Goal: Task Accomplishment & Management: Use online tool/utility

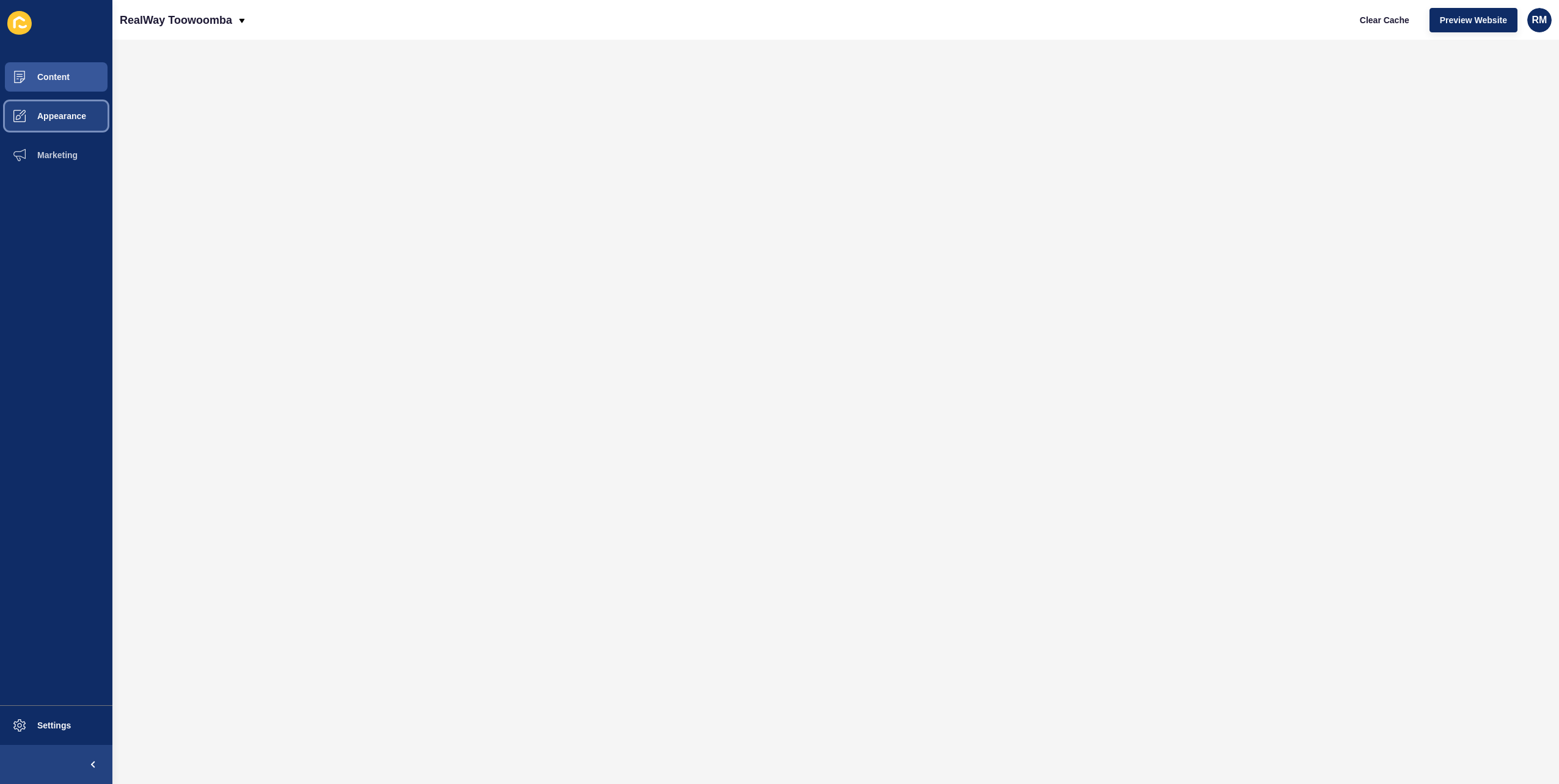
click at [63, 101] on button "Appearance" at bounding box center [56, 116] width 112 height 39
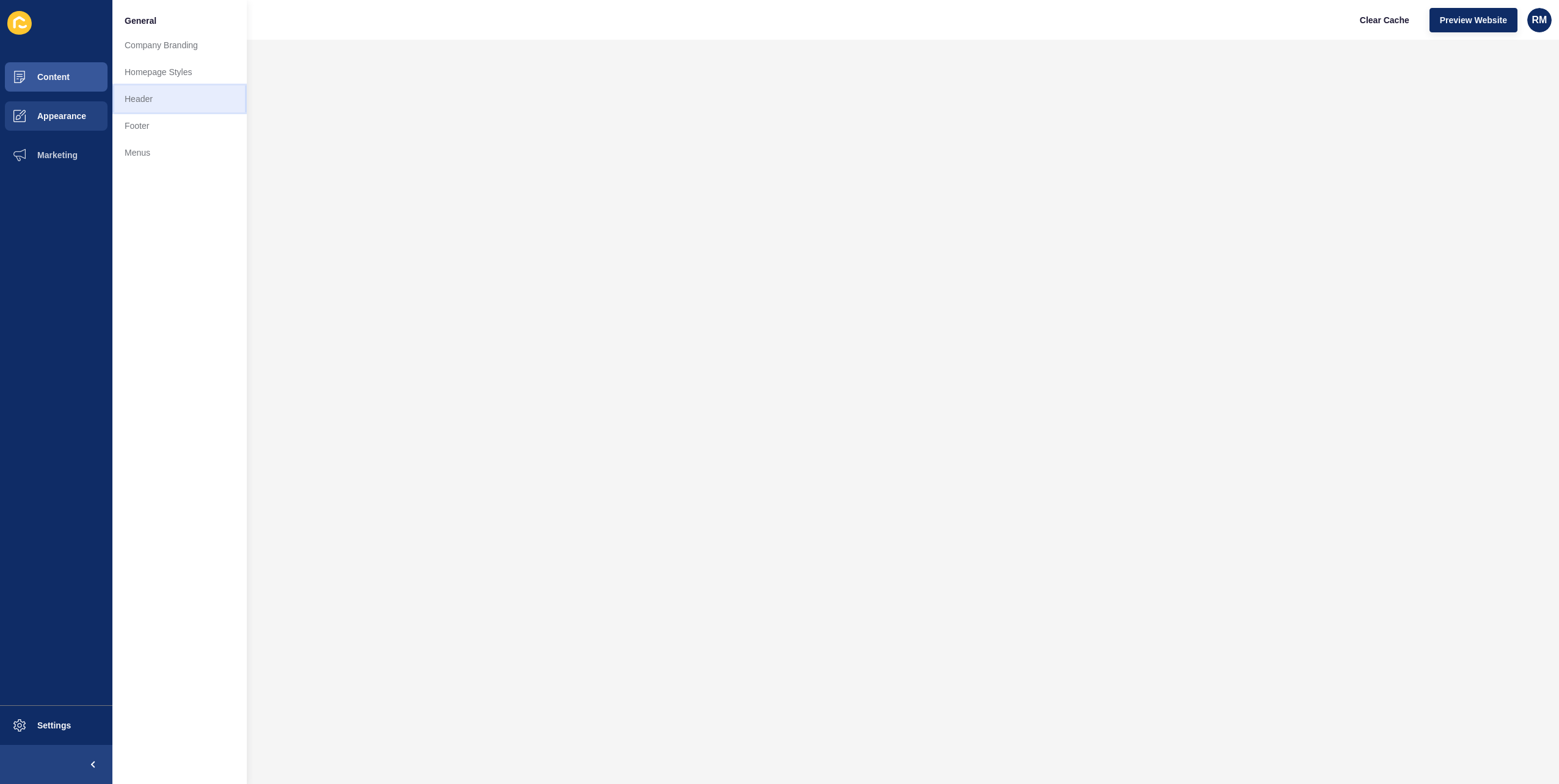
click at [215, 99] on link "Header" at bounding box center [180, 99] width 134 height 27
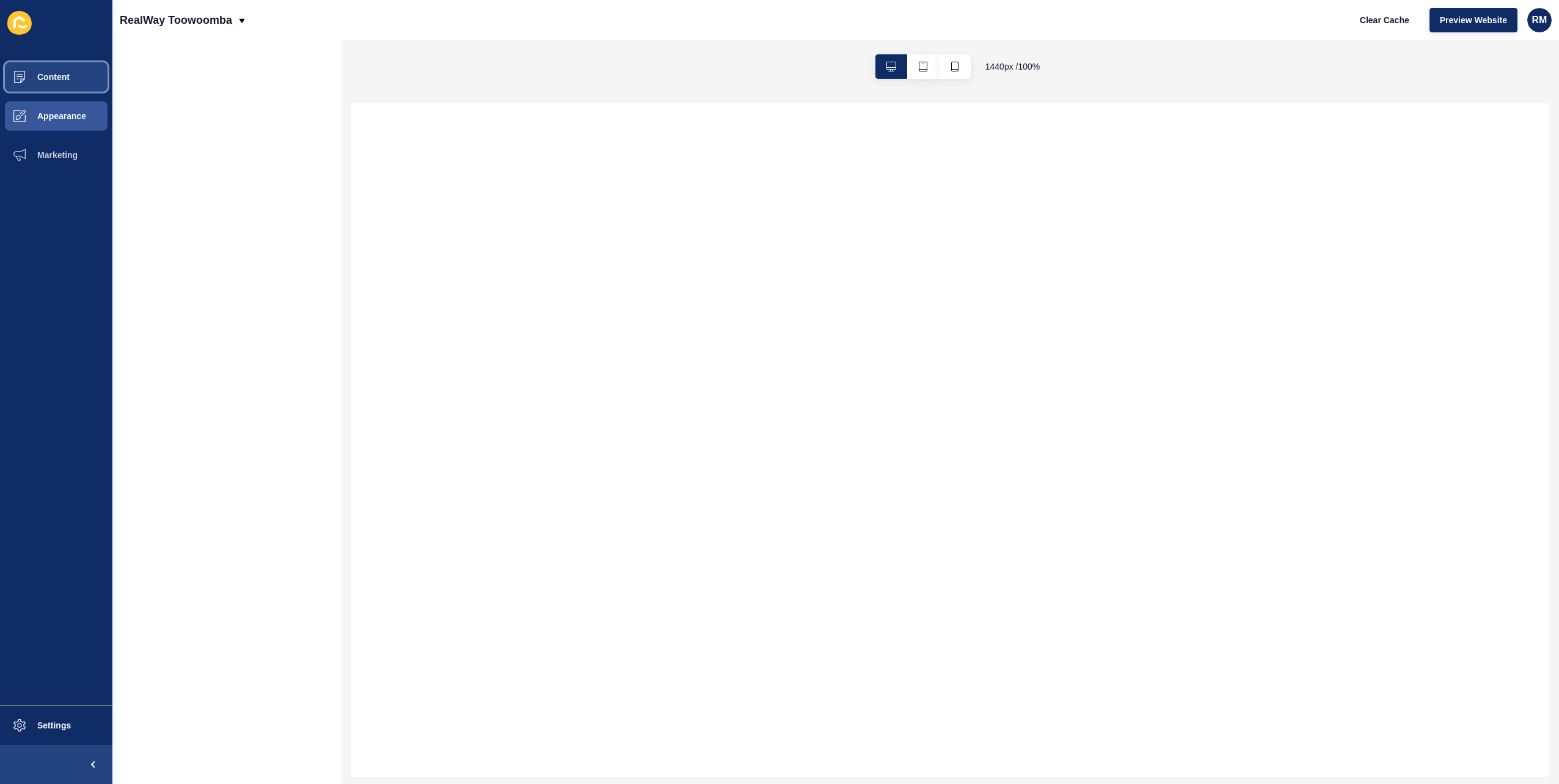
click at [50, 72] on span "Content" at bounding box center [33, 76] width 71 height 10
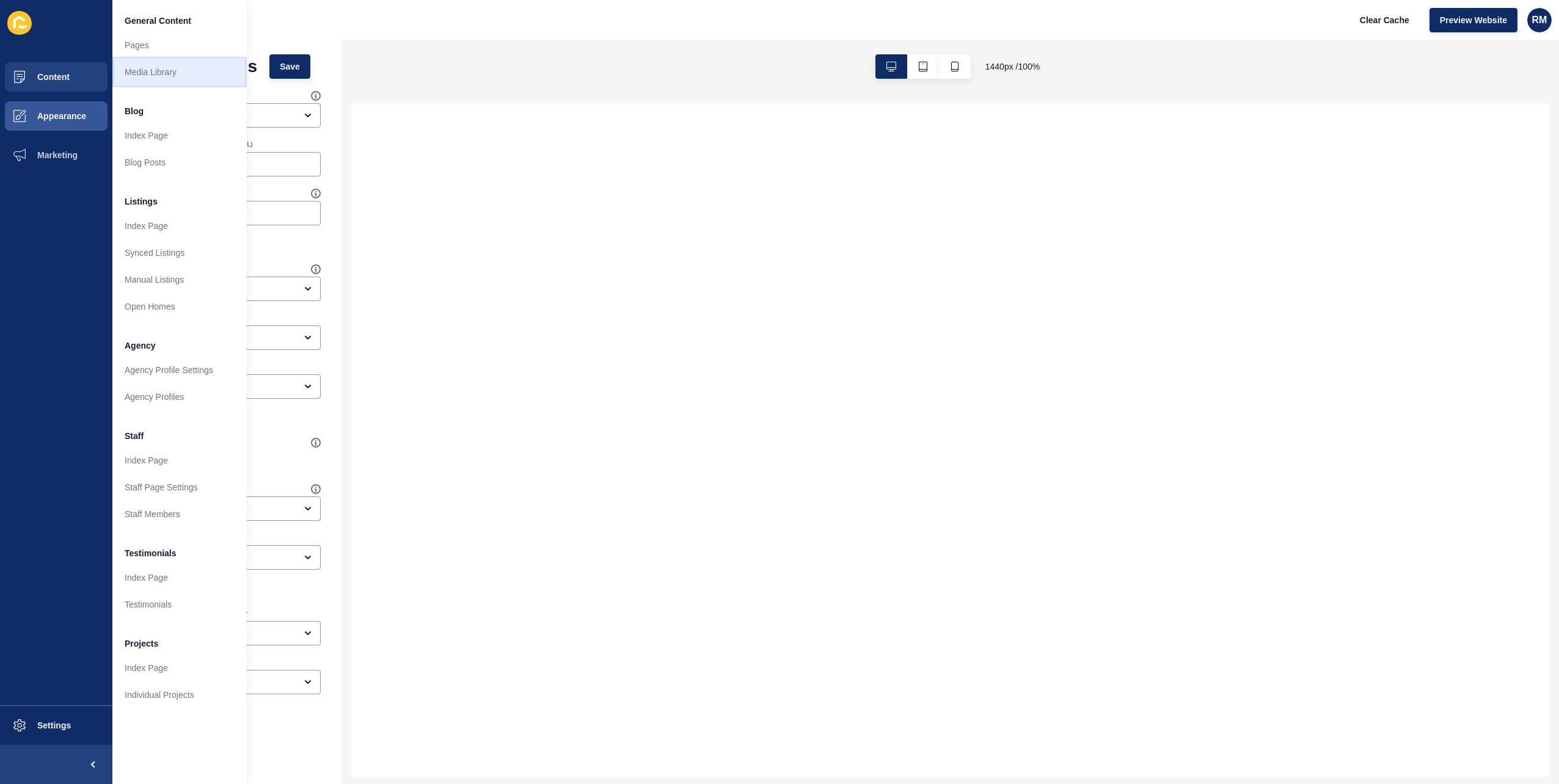
click at [146, 77] on link "Media Library" at bounding box center [180, 72] width 134 height 27
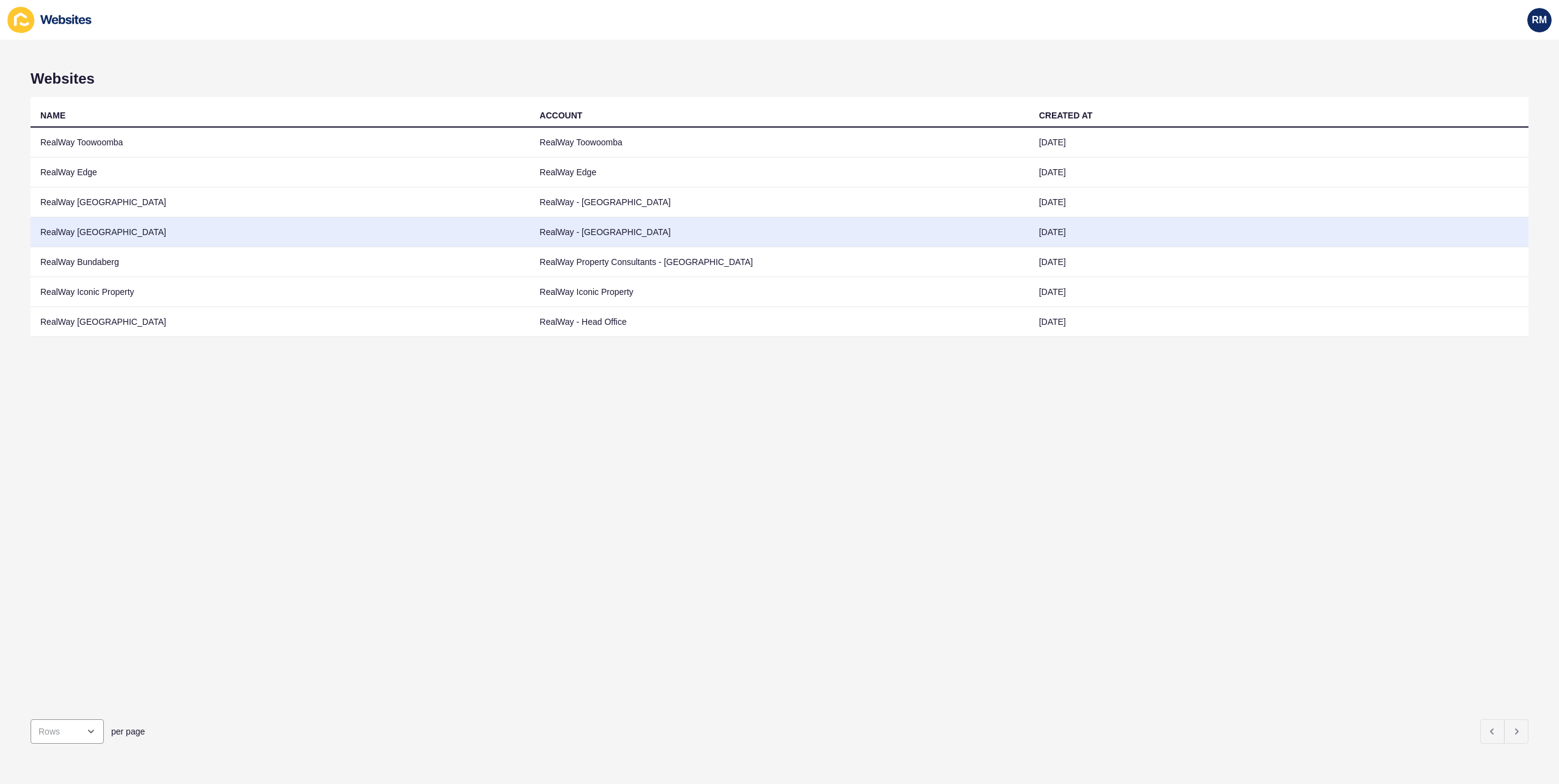
click at [191, 227] on td "RealWay [GEOGRAPHIC_DATA]" at bounding box center [280, 232] width 499 height 30
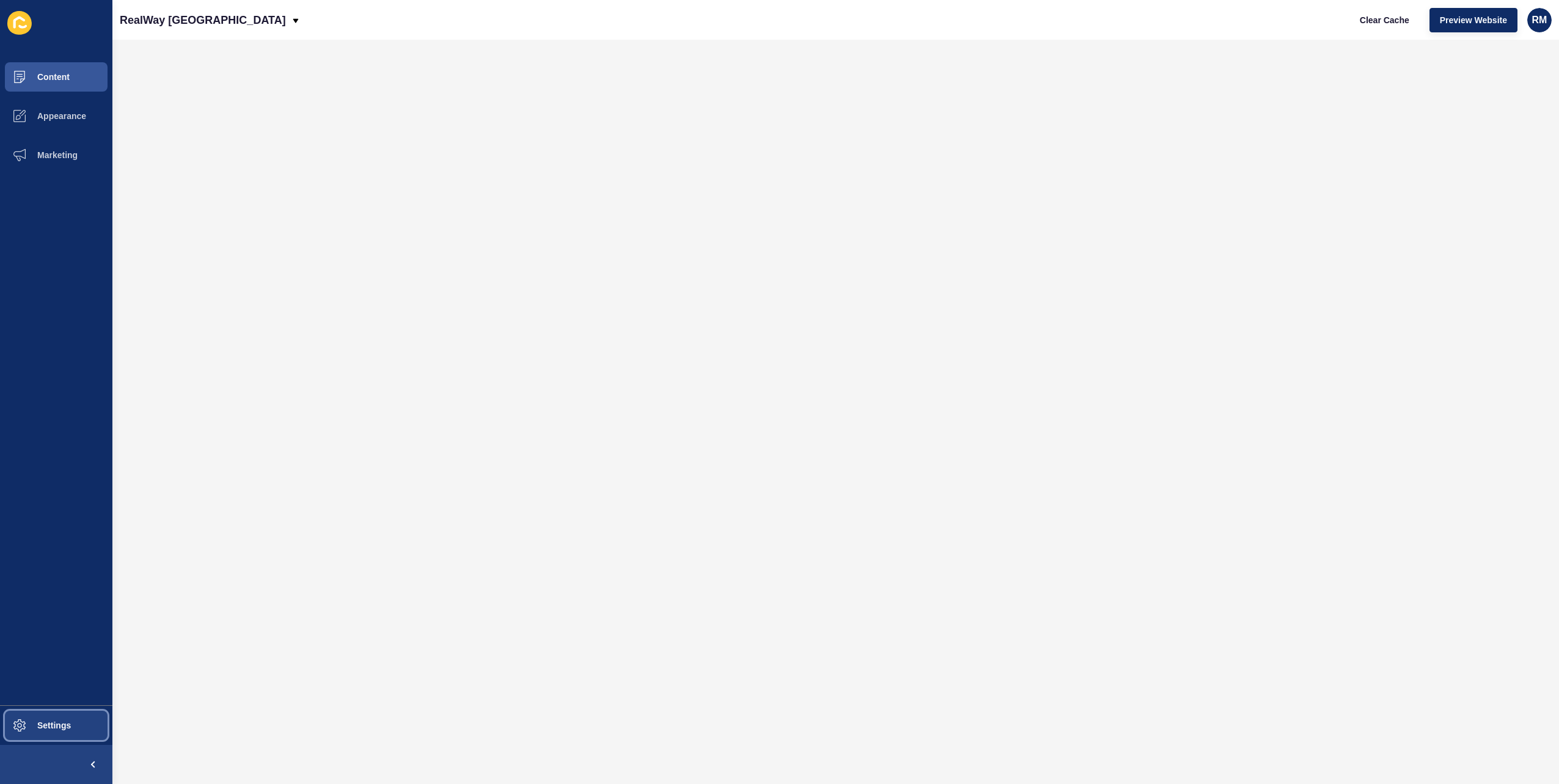
click at [29, 715] on span at bounding box center [20, 726] width 39 height 39
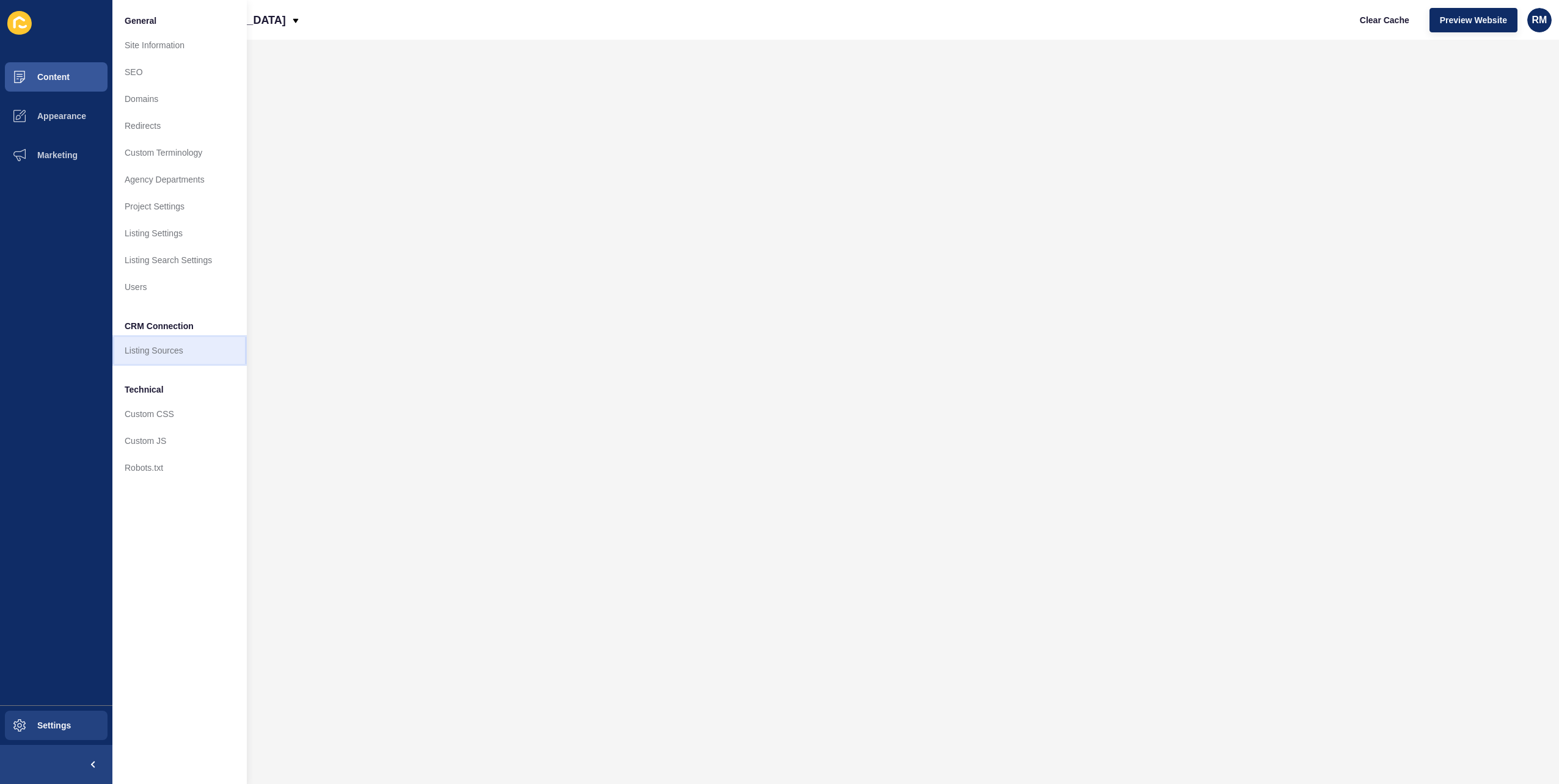
click at [170, 351] on link "Listing Sources" at bounding box center [180, 350] width 134 height 27
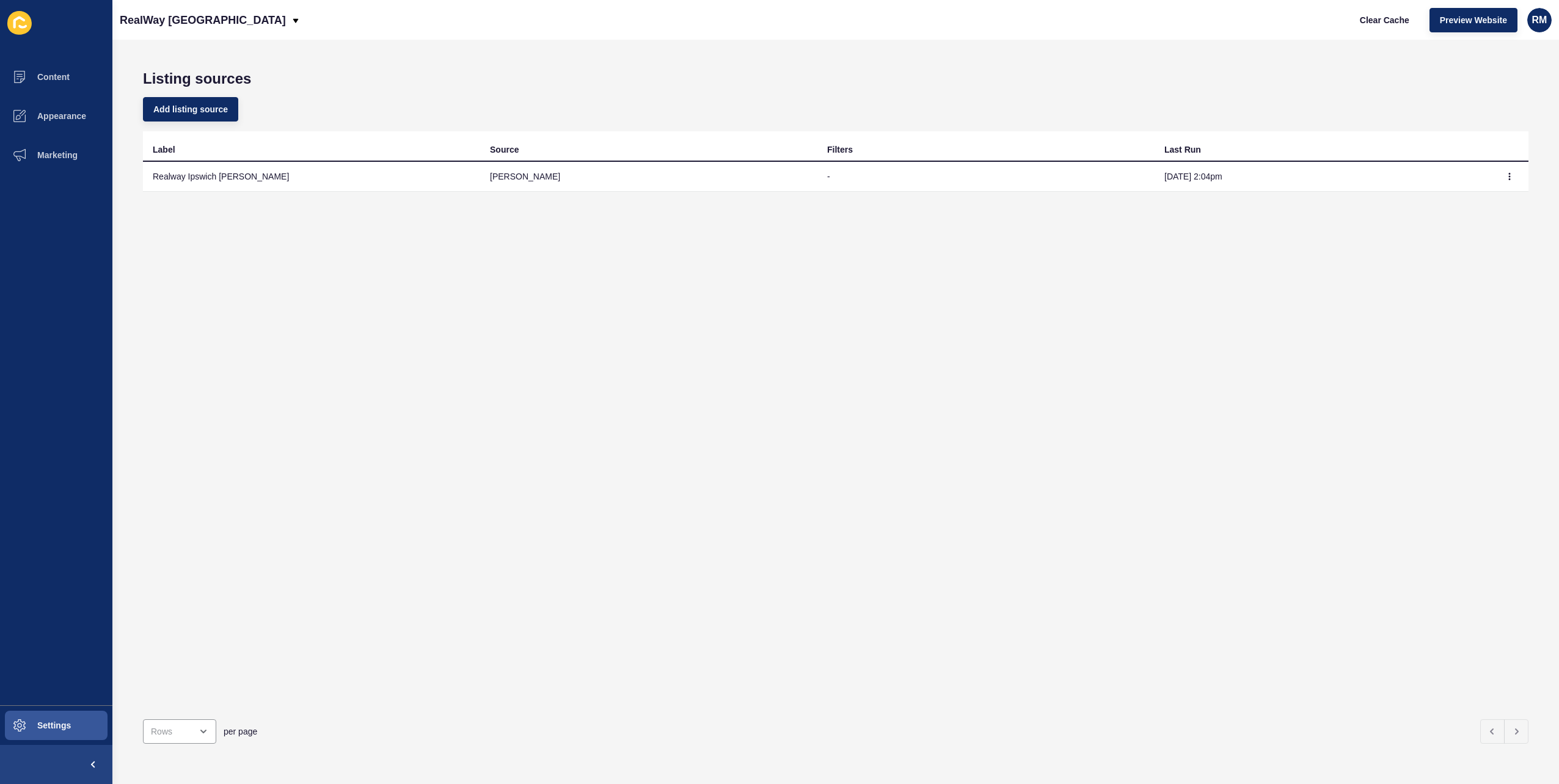
click at [1510, 183] on td at bounding box center [1510, 177] width 37 height 30
click at [1505, 178] on button "button" at bounding box center [1509, 176] width 18 height 17
click at [1494, 195] on link "Sync now" at bounding box center [1466, 200] width 86 height 27
click at [1285, 86] on div "Listing sources Add listing source Label Source Filters Last Run Realway Ipswic…" at bounding box center [835, 412] width 1446 height 744
drag, startPoint x: 1285, startPoint y: 86, endPoint x: 1229, endPoint y: 70, distance: 58.2
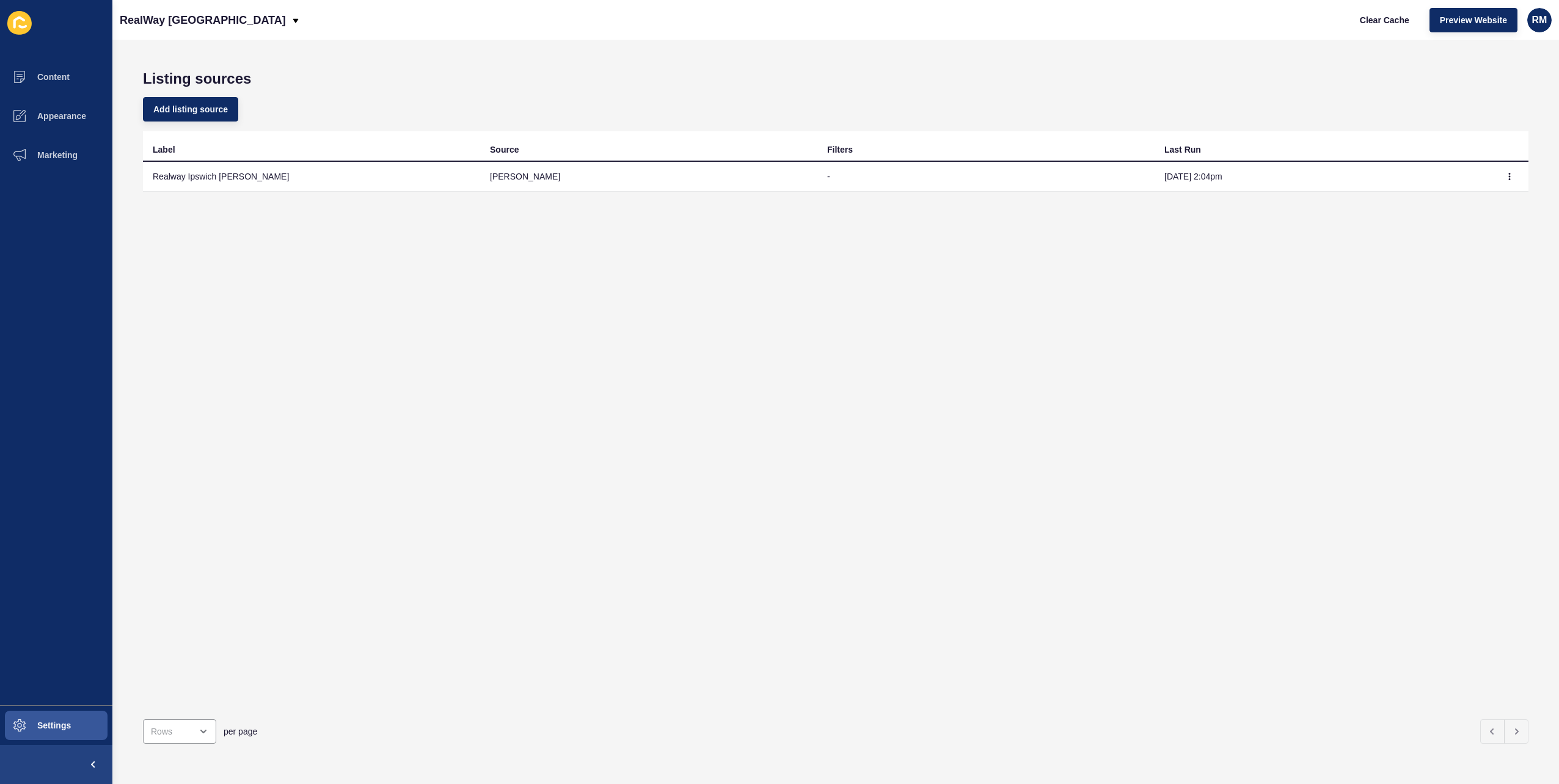
click at [1229, 70] on div "Listing sources Add listing source Label Source Filters Last Run Realway Ipswic…" at bounding box center [835, 412] width 1446 height 744
click at [1197, 27] on div "RealWay [GEOGRAPHIC_DATA] Clear Cache Preview Website RM" at bounding box center [835, 20] width 1446 height 40
click at [1504, 176] on button "button" at bounding box center [1509, 176] width 18 height 17
click at [1451, 202] on link "Sync now" at bounding box center [1466, 200] width 86 height 27
click at [1244, 48] on div "Listing sources Add listing source Label Source Filters Last Run Realway Ipswic…" at bounding box center [835, 412] width 1446 height 744
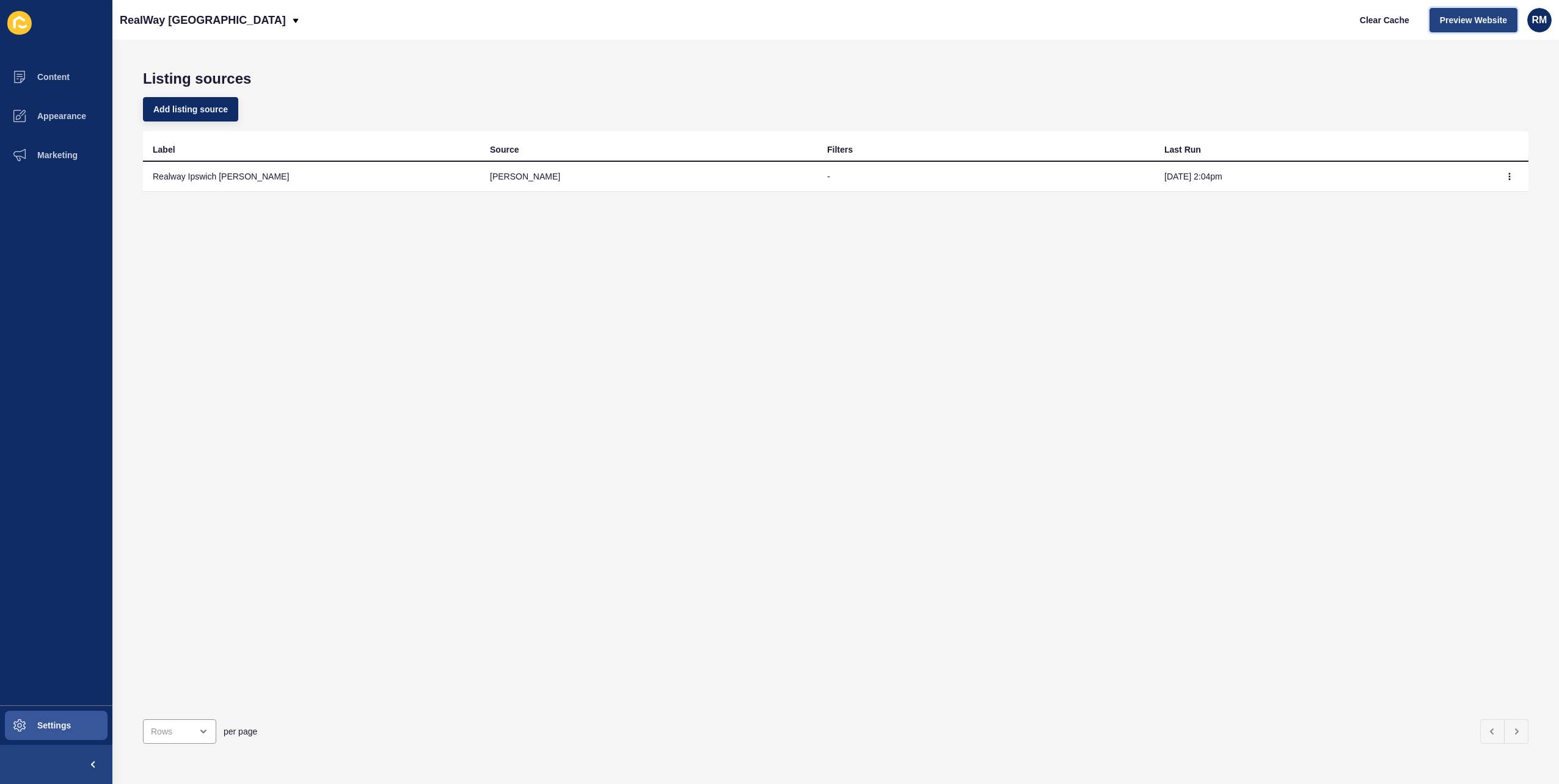
click at [1456, 18] on span "Preview Website" at bounding box center [1473, 20] width 67 height 12
